Goal: Task Accomplishment & Management: Use online tool/utility

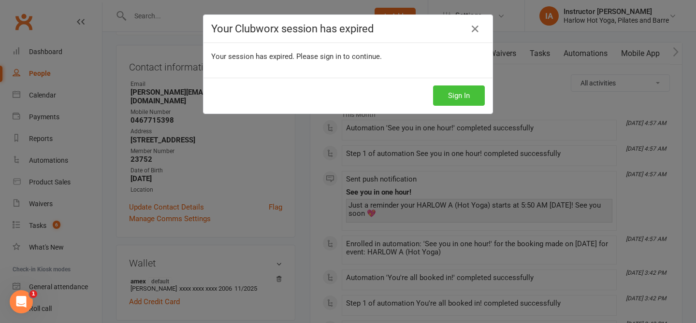
click at [442, 92] on button "Sign In" at bounding box center [459, 96] width 52 height 20
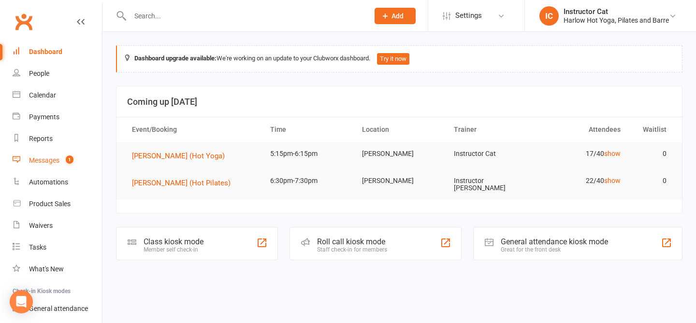
click at [39, 163] on div "Messages" at bounding box center [44, 161] width 30 height 8
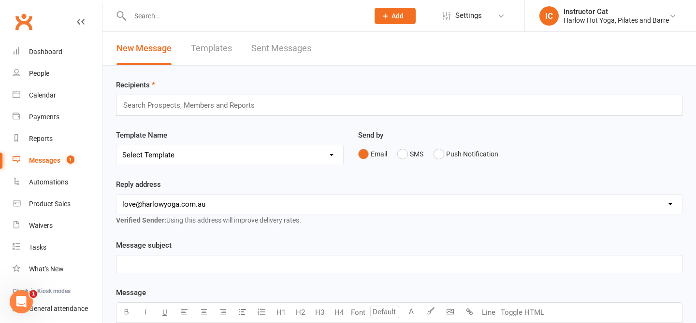
click at [275, 55] on link "Sent Messages" at bounding box center [281, 48] width 60 height 33
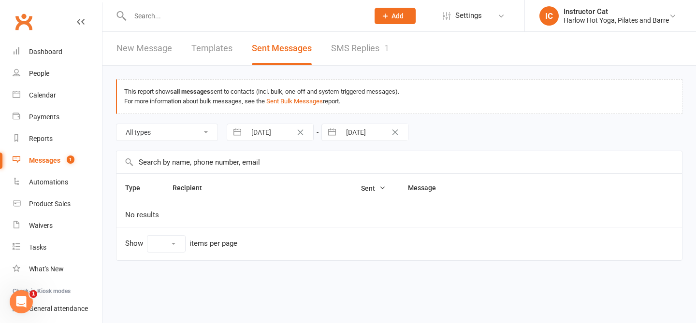
select select "10"
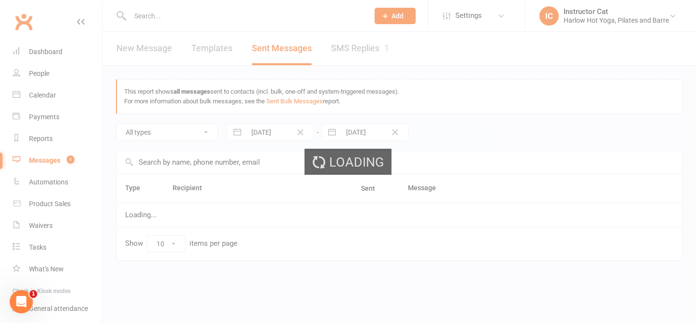
click at [352, 52] on div "Loading" at bounding box center [348, 161] width 696 height 323
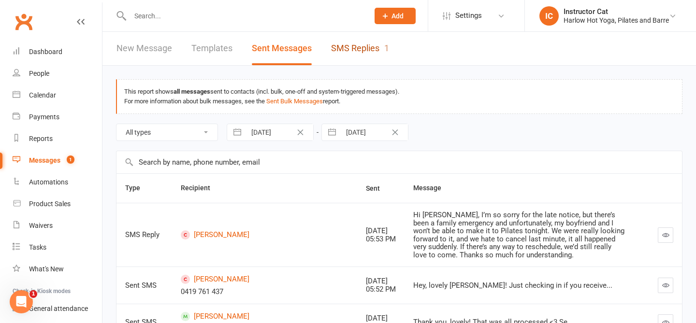
click at [352, 53] on link "SMS Replies 1" at bounding box center [360, 48] width 58 height 33
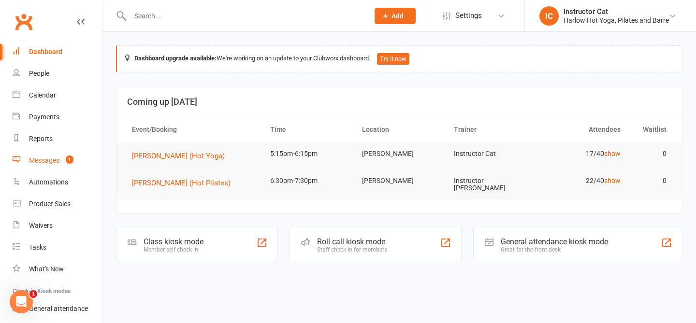
click at [48, 162] on div "Messages" at bounding box center [44, 161] width 30 height 8
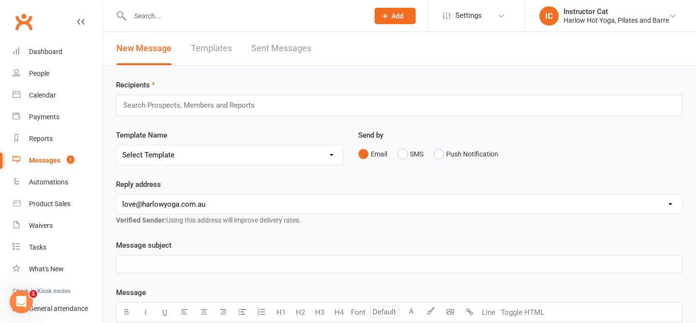
click at [287, 57] on link "Sent Messages" at bounding box center [281, 48] width 60 height 33
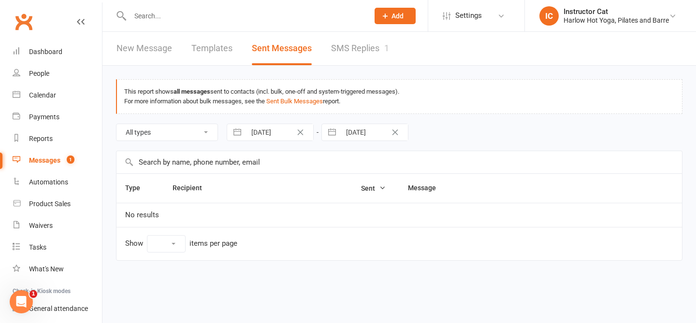
select select "10"
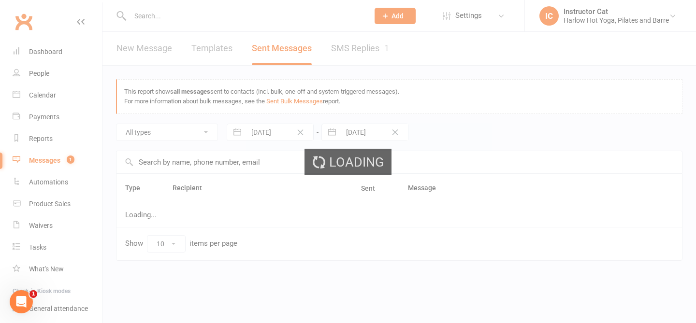
click at [349, 52] on div "Loading" at bounding box center [348, 161] width 696 height 323
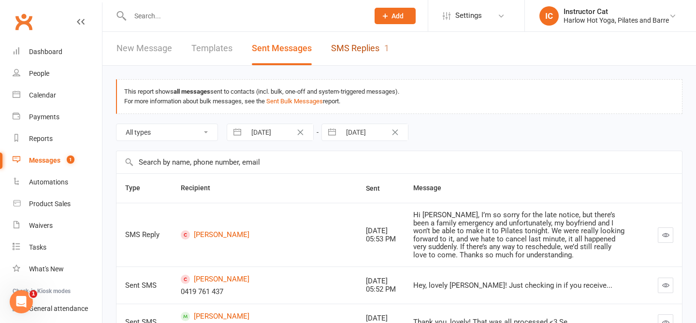
click at [349, 52] on link "SMS Replies 1" at bounding box center [360, 48] width 58 height 33
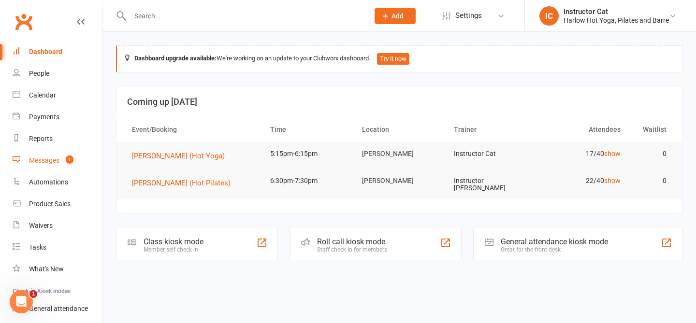
click at [48, 164] on div "Messages" at bounding box center [44, 161] width 30 height 8
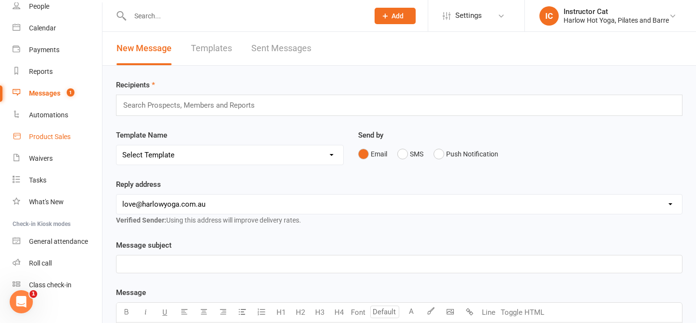
scroll to position [76, 0]
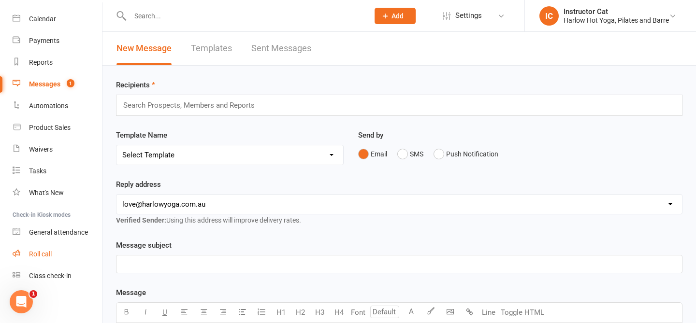
click at [46, 250] on link "Roll call" at bounding box center [57, 254] width 89 height 22
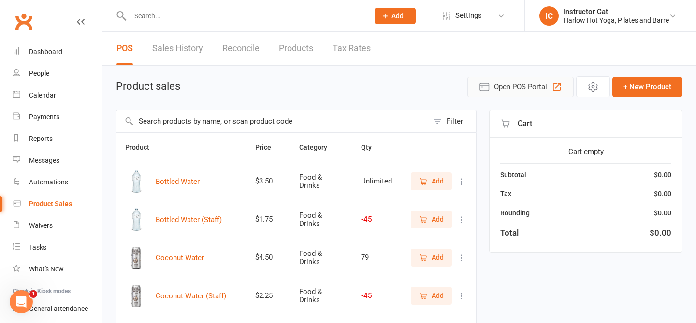
click at [489, 91] on icon "button" at bounding box center [484, 87] width 12 height 12
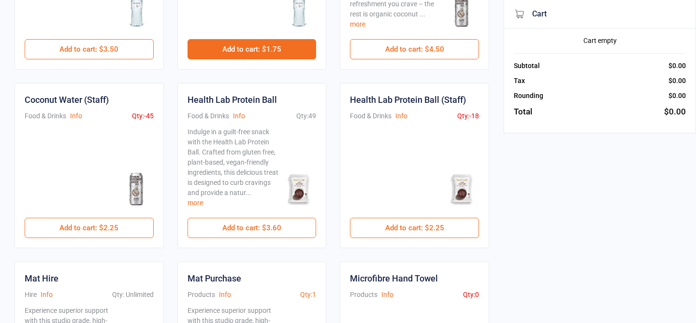
scroll to position [184, 0]
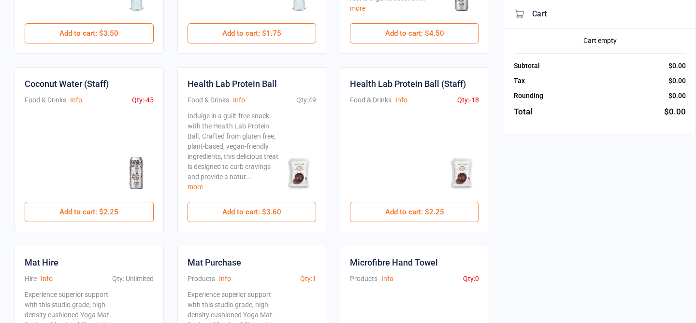
click at [391, 223] on div "Health Lab Protein Ball (Staff) Food & Drinks Info Qty: -18 $2.25 Add to cart :…" at bounding box center [414, 149] width 149 height 165
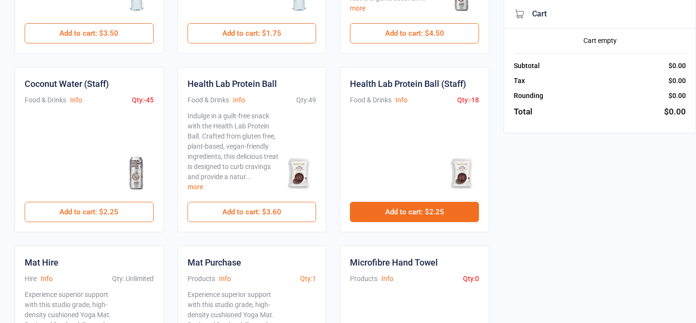
click at [396, 220] on button "Add to cart : $2.25" at bounding box center [414, 212] width 129 height 20
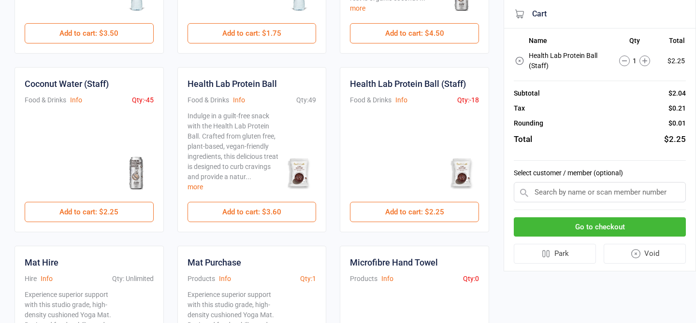
click at [571, 225] on button "Go to checkout" at bounding box center [600, 227] width 172 height 20
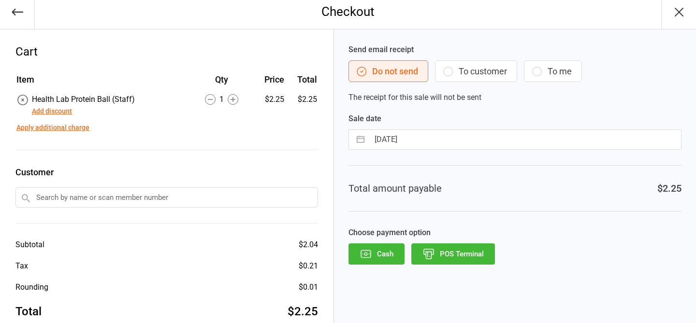
scroll to position [25, 0]
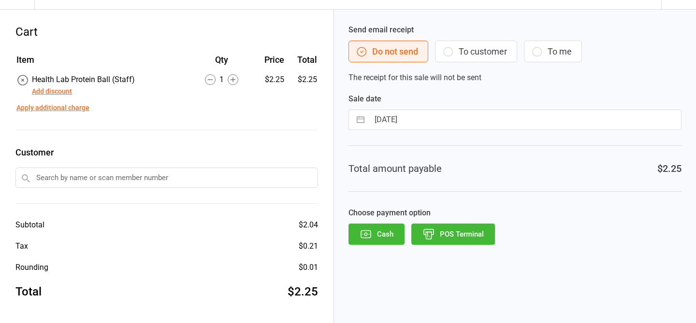
click at [436, 241] on button "POS Terminal" at bounding box center [453, 234] width 84 height 21
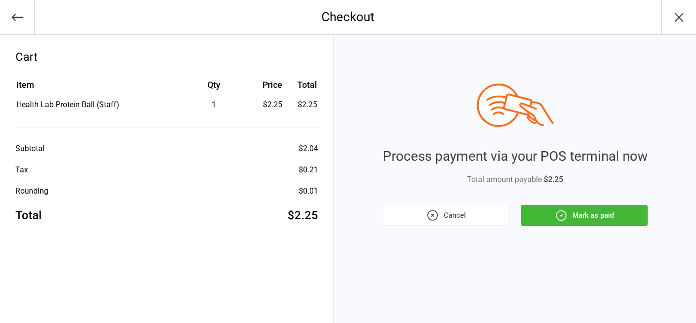
click at [591, 216] on button "Mark as paid" at bounding box center [584, 215] width 127 height 21
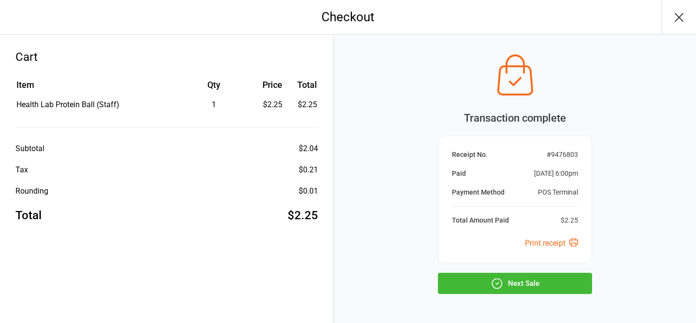
click at [521, 288] on button "Next Sale" at bounding box center [515, 283] width 154 height 21
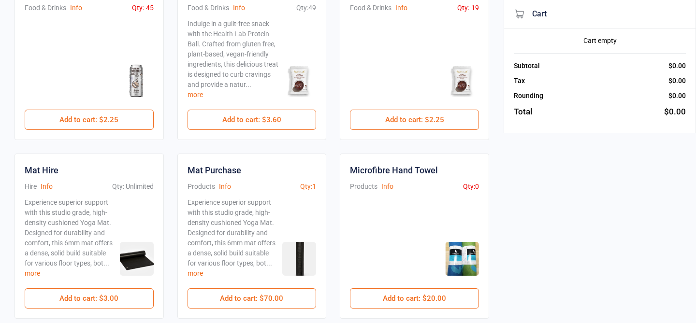
scroll to position [275, 0]
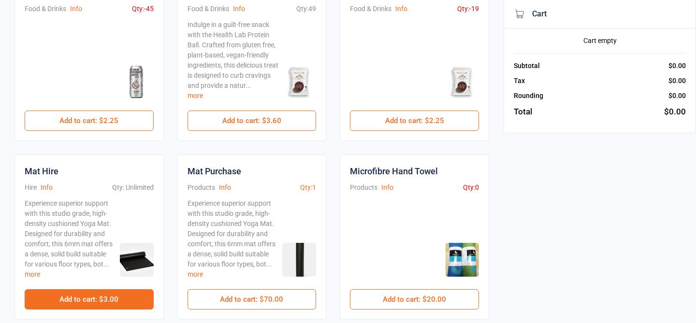
click at [102, 301] on button "Add to cart : $3.00" at bounding box center [89, 299] width 129 height 20
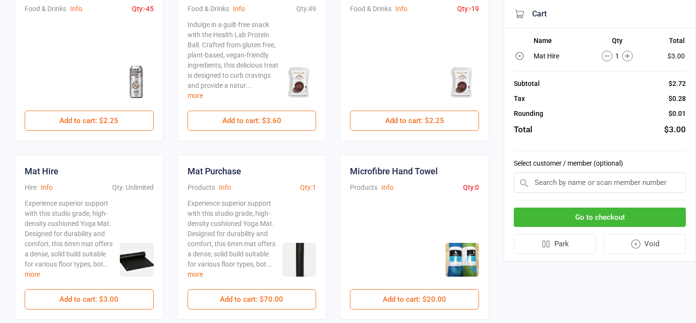
click at [615, 216] on button "Go to checkout" at bounding box center [600, 218] width 172 height 20
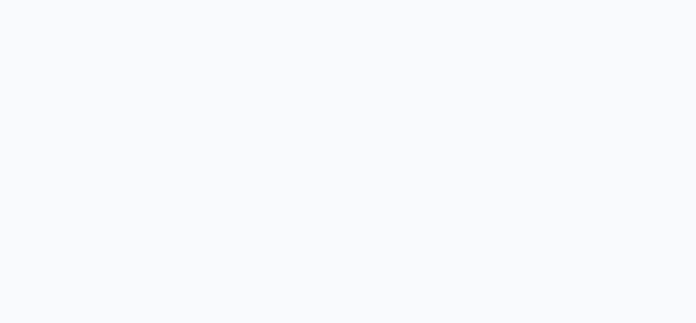
scroll to position [25, 0]
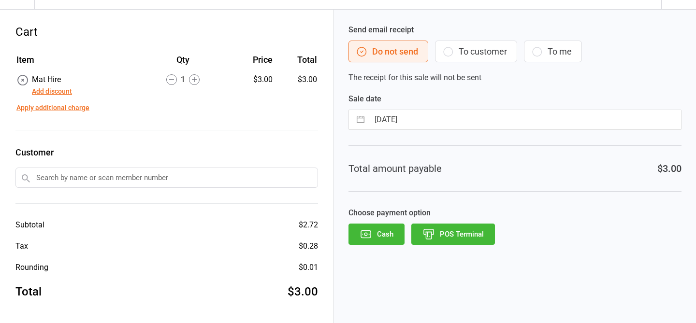
click at [460, 238] on button "POS Terminal" at bounding box center [453, 234] width 84 height 21
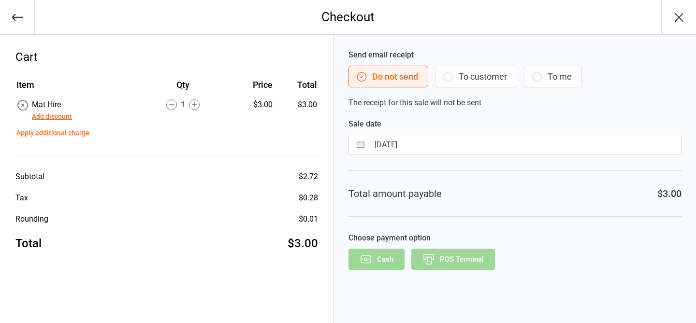
scroll to position [0, 0]
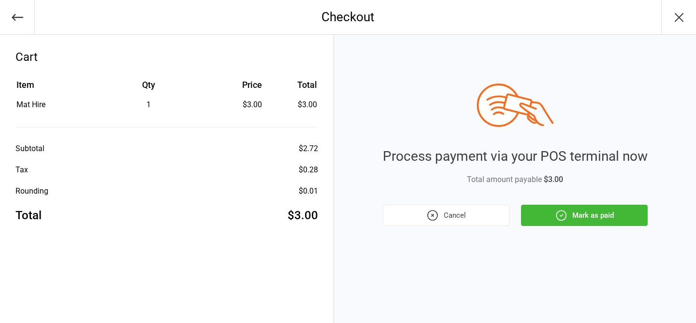
click at [591, 220] on button "Mark as paid" at bounding box center [584, 215] width 127 height 21
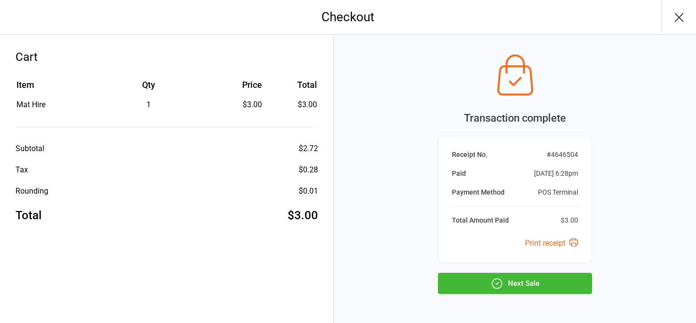
click at [537, 278] on button "Next Sale" at bounding box center [515, 283] width 154 height 21
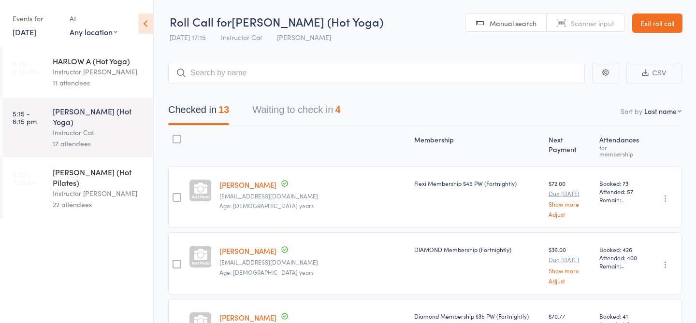
click at [79, 199] on div "22 attendees" at bounding box center [99, 204] width 92 height 11
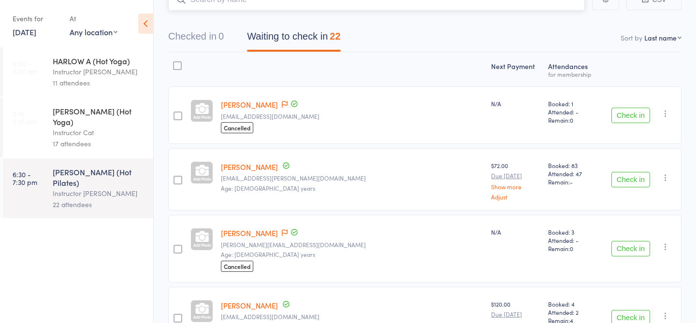
scroll to position [71, 0]
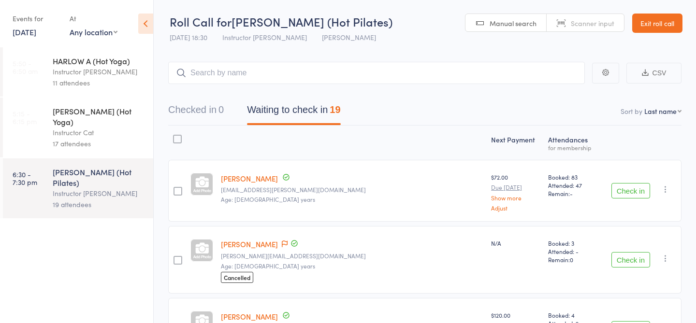
click at [599, 20] on span "Scanner input" at bounding box center [592, 23] width 43 height 10
click at [533, 20] on span "Manual search" at bounding box center [512, 23] width 47 height 10
click at [590, 23] on span "Scanner input" at bounding box center [592, 23] width 43 height 10
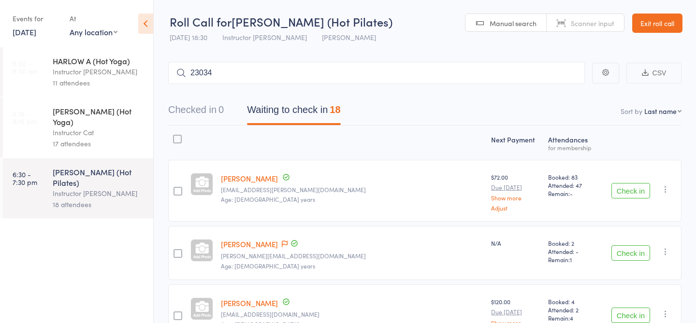
type input "23034"
click at [555, 94] on link "Drop in" at bounding box center [558, 93] width 31 height 15
type input "23411"
click at [559, 92] on link "Check in" at bounding box center [558, 93] width 34 height 15
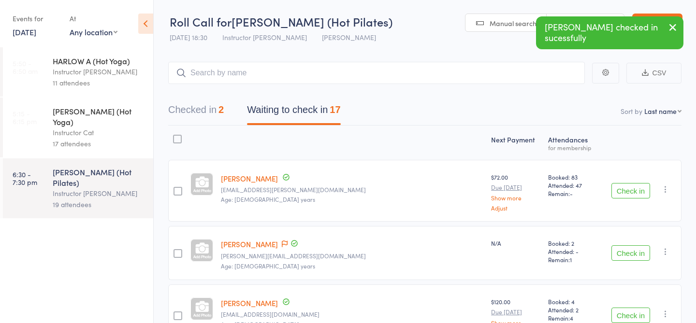
click at [673, 29] on icon "button" at bounding box center [673, 27] width 12 height 12
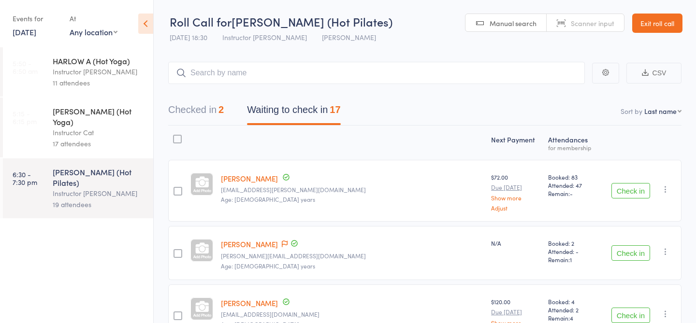
click at [584, 24] on span "Scanner input" at bounding box center [592, 23] width 43 height 10
type input "23042"
type input "23554"
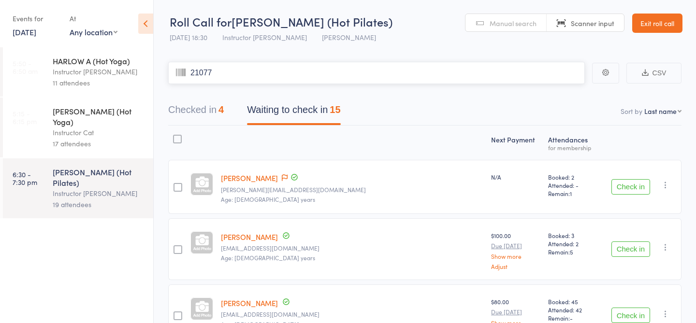
type input "21077"
click at [213, 114] on button "Checked in 5" at bounding box center [196, 113] width 56 height 26
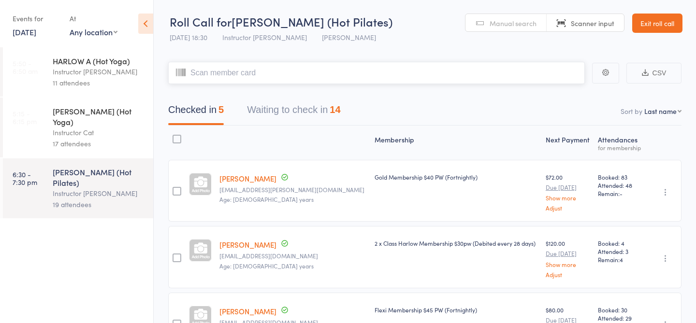
click at [333, 114] on button "Waiting to check in 14" at bounding box center [293, 113] width 93 height 26
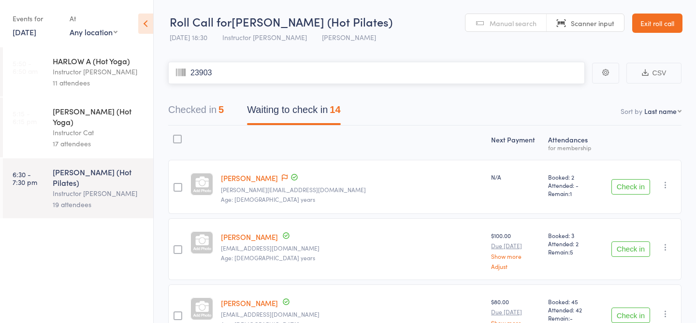
type input "23903"
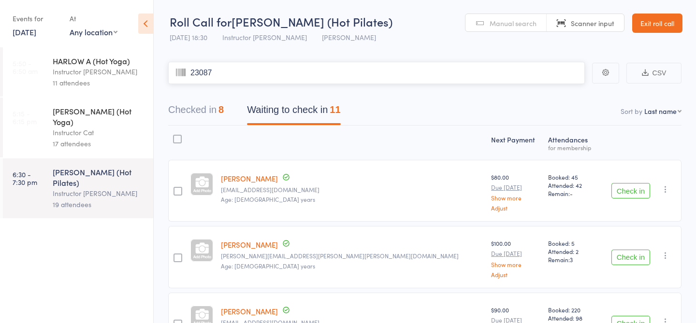
type input "23087"
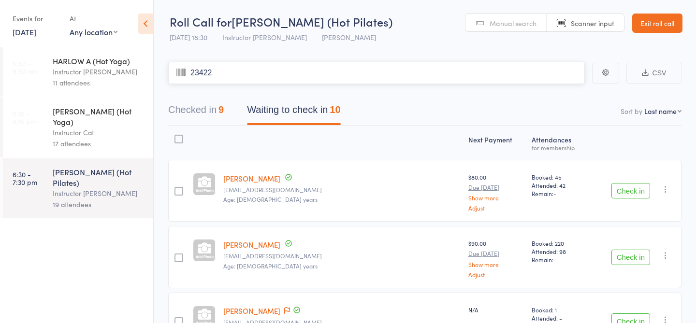
type input "23422"
click at [264, 74] on input "search" at bounding box center [376, 73] width 416 height 22
type input "23499"
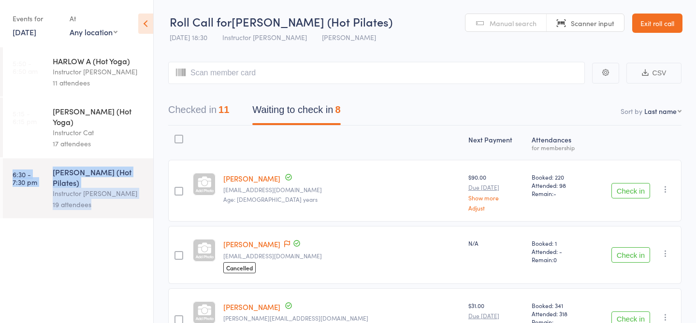
drag, startPoint x: 101, startPoint y: 210, endPoint x: 96, endPoint y: 136, distance: 74.1
click at [96, 137] on ul "5:50 - 6:50 am HARLOW A (Hot Yoga) Instructor [PERSON_NAME] 11 attendees 5:15 -…" at bounding box center [76, 185] width 153 height 276
click at [96, 138] on div "17 attendees" at bounding box center [99, 143] width 92 height 11
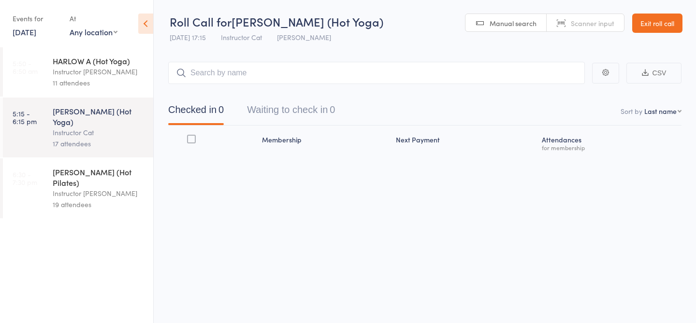
click at [83, 199] on div "19 attendees" at bounding box center [99, 204] width 92 height 11
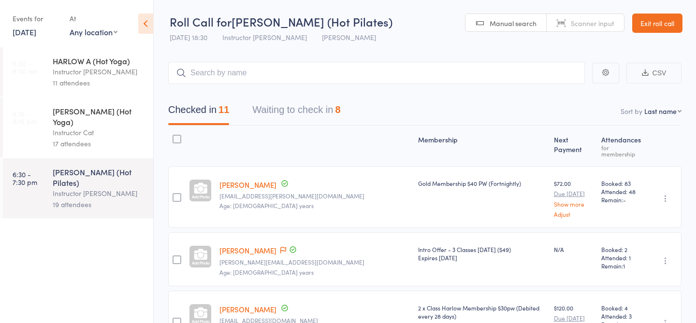
click at [319, 114] on button "Waiting to check in 8" at bounding box center [296, 113] width 88 height 26
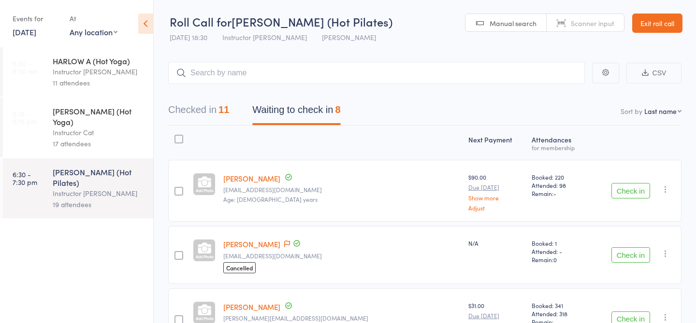
click at [269, 73] on input "search" at bounding box center [376, 73] width 416 height 22
type input "23915"
click at [563, 87] on link "Check in" at bounding box center [558, 93] width 34 height 15
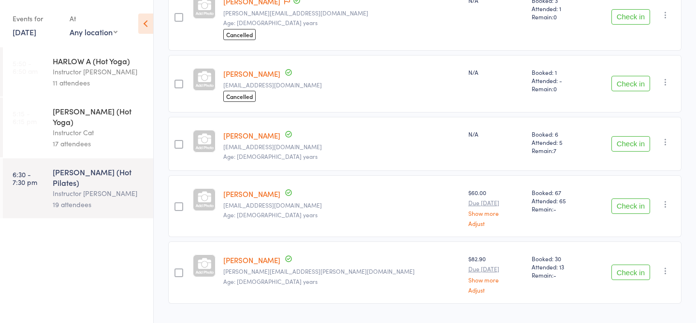
scroll to position [322, 0]
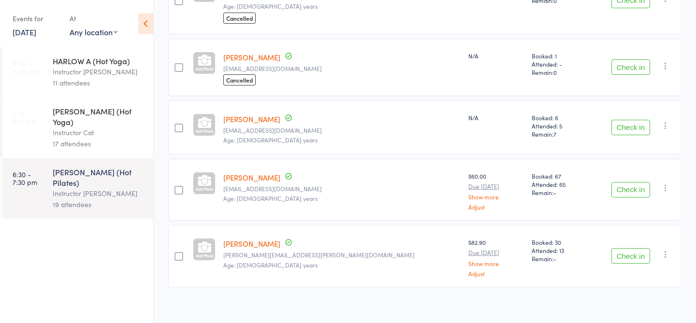
click at [629, 188] on button "Check in" at bounding box center [630, 189] width 39 height 15
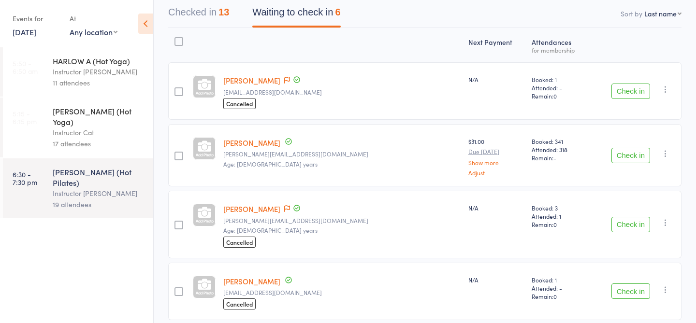
scroll to position [0, 0]
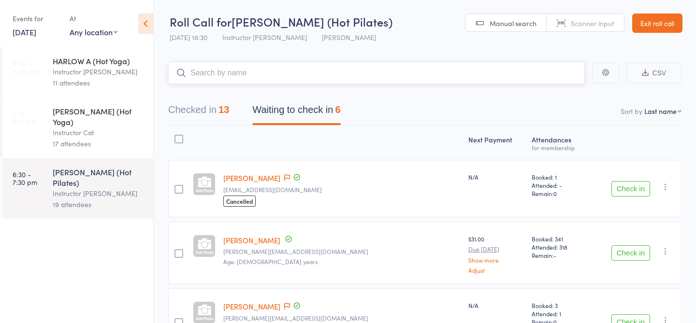
click at [315, 77] on input "search" at bounding box center [376, 73] width 416 height 22
click at [577, 26] on span "Scanner input" at bounding box center [592, 23] width 43 height 10
type input "23740"
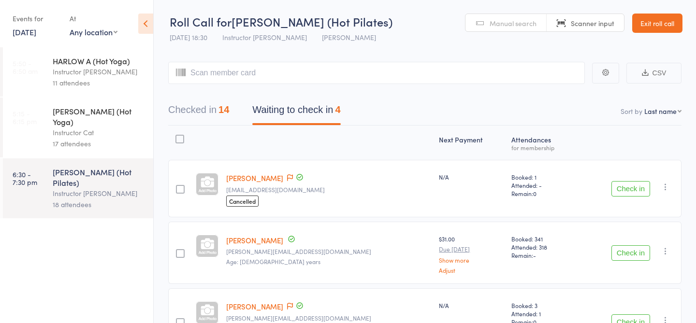
click at [614, 257] on button "Check in" at bounding box center [630, 252] width 39 height 15
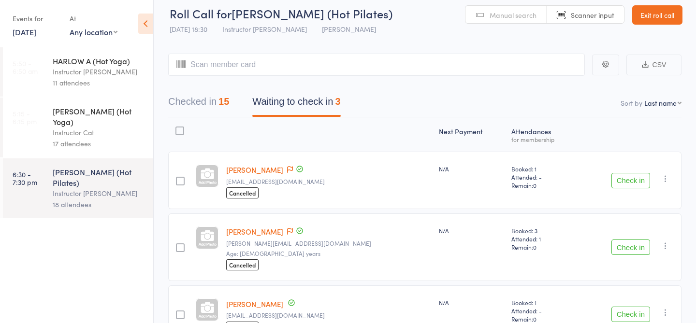
scroll to position [1, 0]
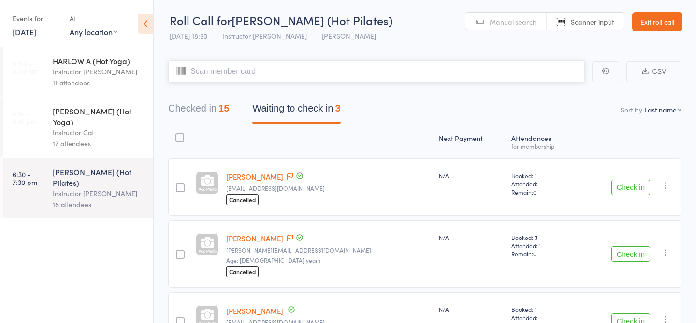
click at [293, 72] on input "search" at bounding box center [376, 71] width 416 height 22
click at [334, 76] on input "search" at bounding box center [376, 71] width 416 height 22
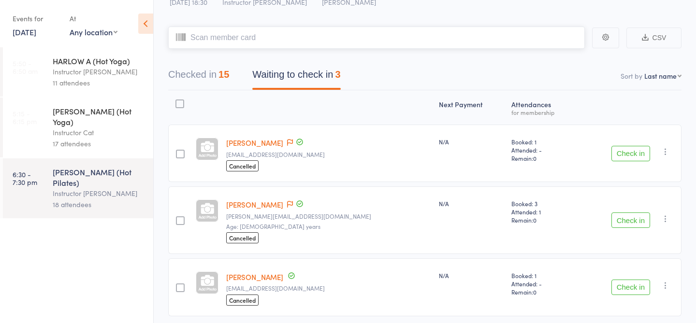
scroll to position [56, 0]
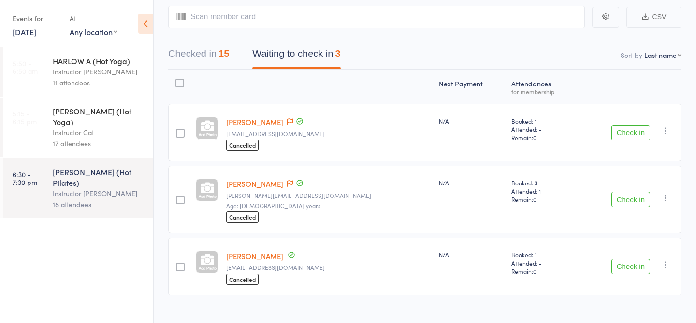
click at [638, 264] on button "Check in" at bounding box center [630, 266] width 39 height 15
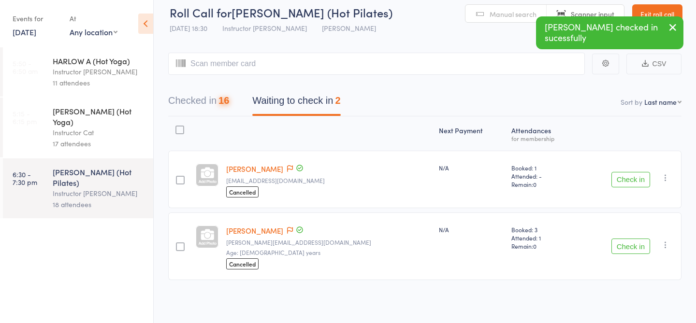
scroll to position [9, 0]
click at [621, 179] on button "Check in" at bounding box center [630, 179] width 39 height 15
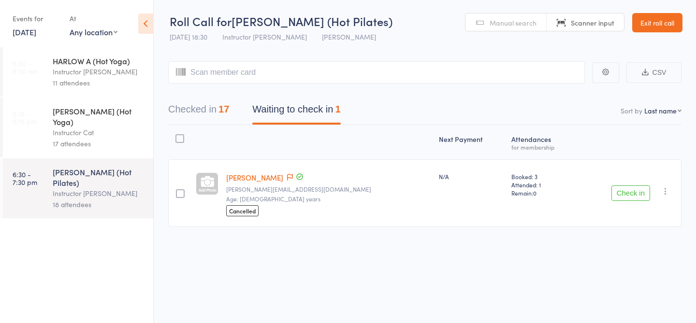
click at [498, 22] on span "Manual search" at bounding box center [512, 23] width 47 height 10
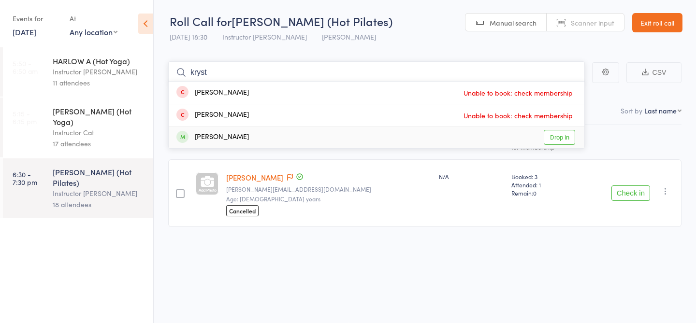
type input "kryst"
click at [560, 143] on link "Drop in" at bounding box center [558, 137] width 31 height 15
